Goal: Transaction & Acquisition: Purchase product/service

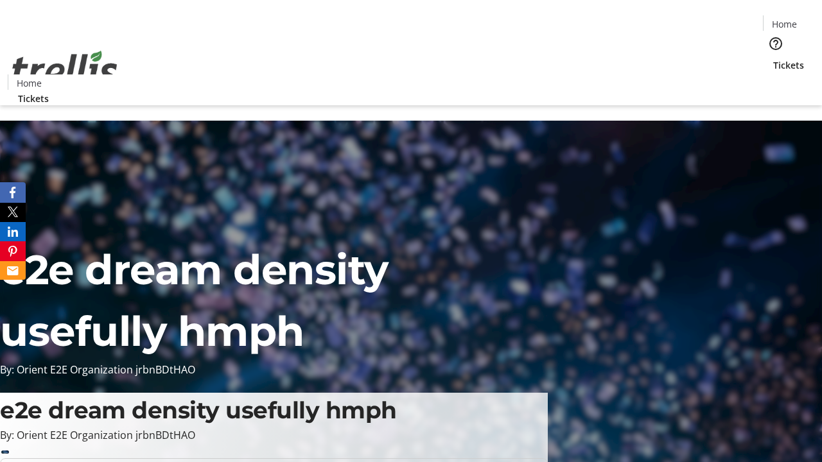
click at [773, 58] on span "Tickets" at bounding box center [788, 64] width 31 height 13
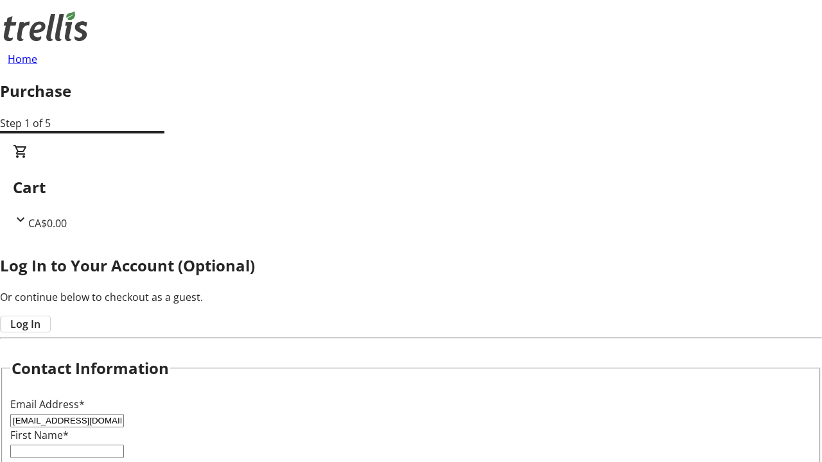
type input "[EMAIL_ADDRESS][DOMAIN_NAME]"
type input "[PERSON_NAME]"
